Goal: Information Seeking & Learning: Learn about a topic

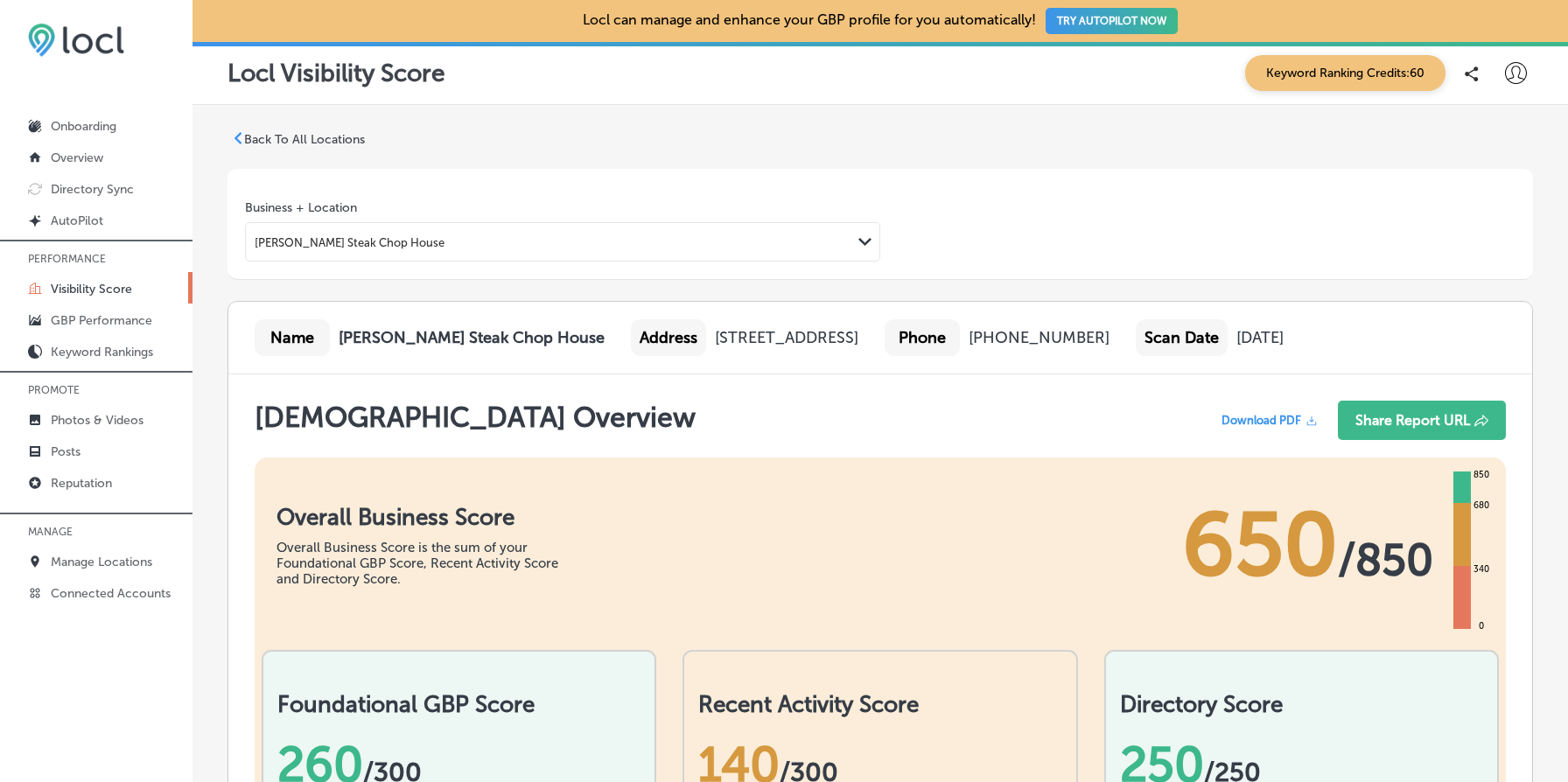
scroll to position [831, 0]
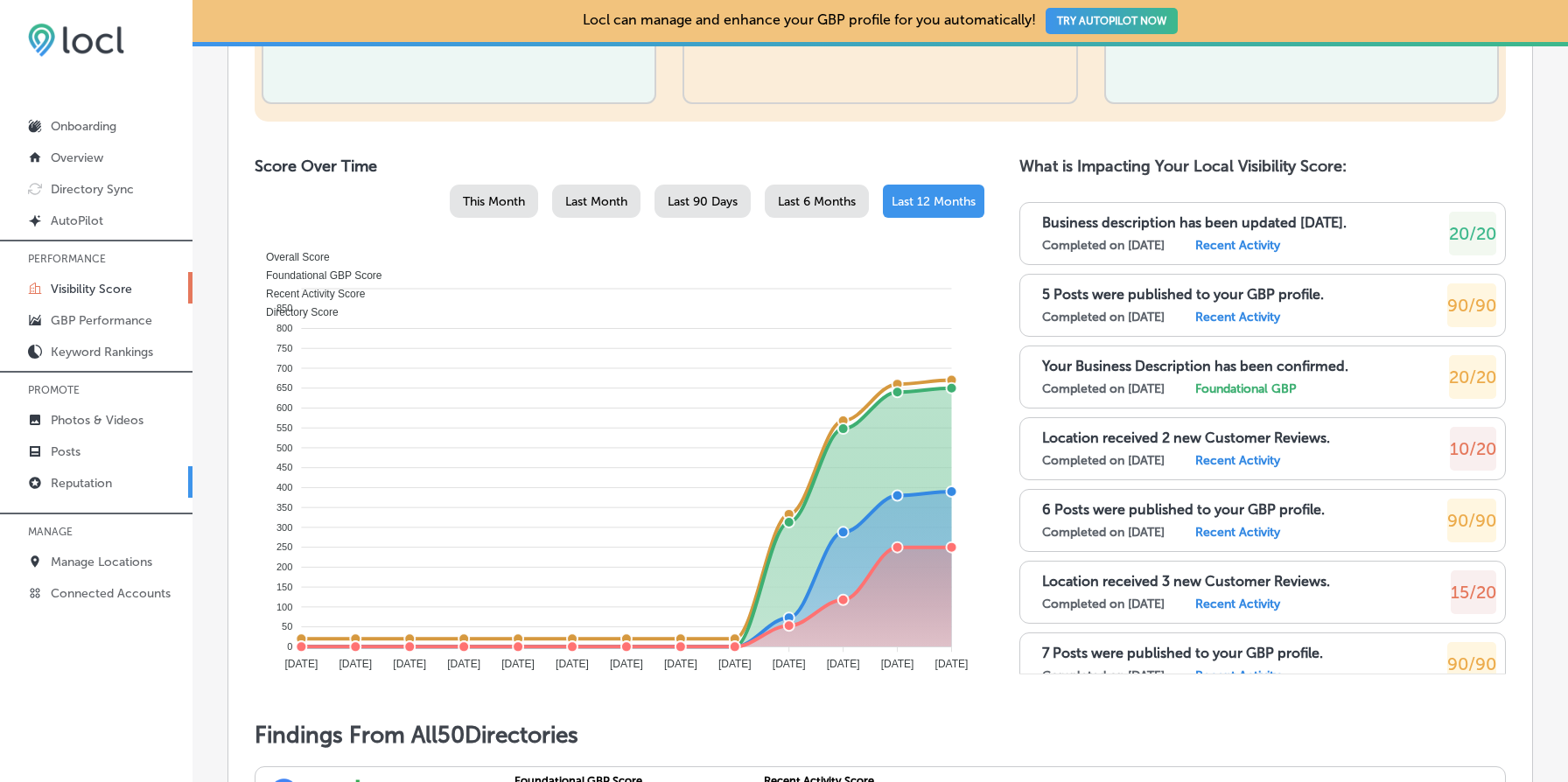
click at [89, 471] on link "Reputation" at bounding box center [96, 482] width 193 height 32
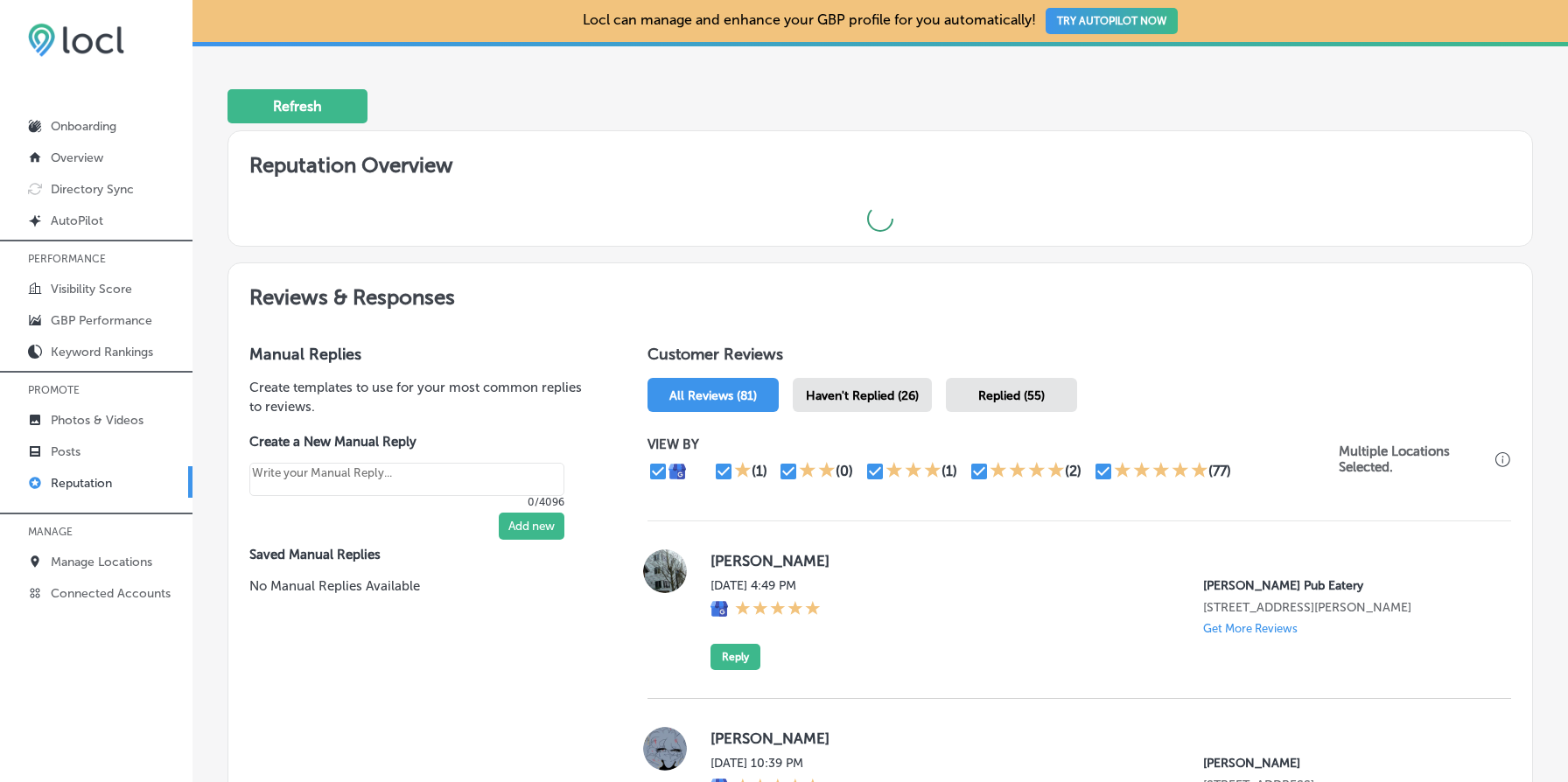
type textarea "x"
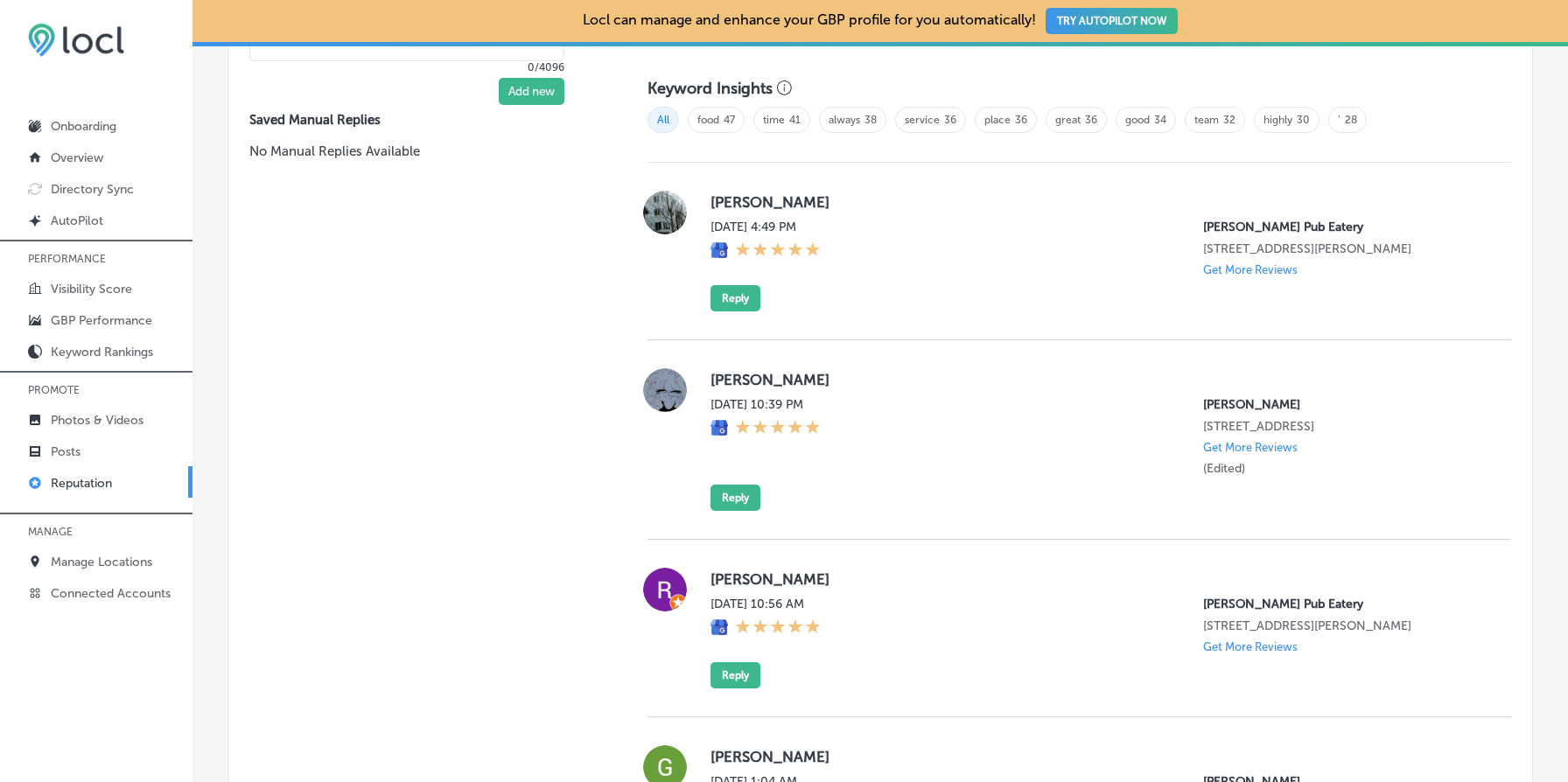
scroll to position [1188, 0]
click at [748, 395] on label "[DATE] 10:39 PM" at bounding box center [765, 403] width 110 height 15
click at [902, 402] on div "[DATE] 10:39 PM [PERSON_NAME] GYN [STREET_ADDRESS] Get More Reviews (Edited)" at bounding box center [1096, 435] width 772 height 79
